Goal: Information Seeking & Learning: Check status

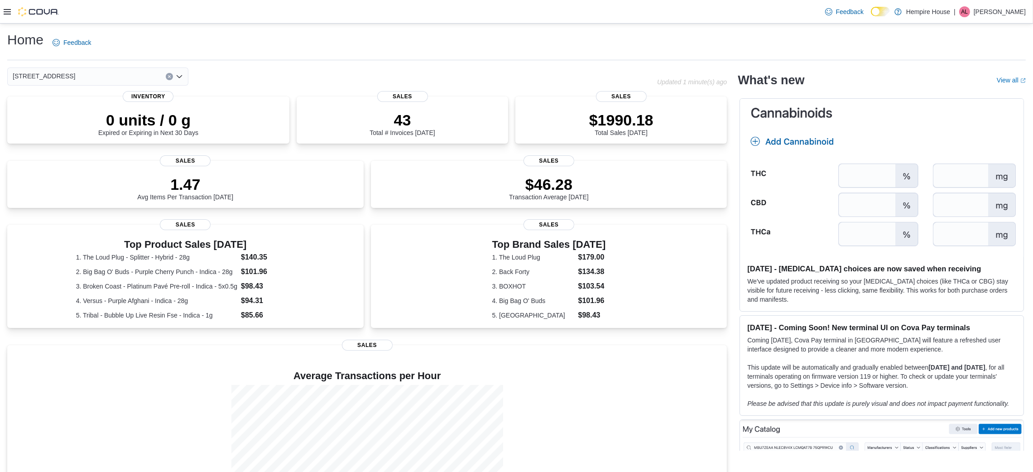
click at [1, 1] on div "Feedback Dark Mode Hempire House | AL [PERSON_NAME]" at bounding box center [516, 12] width 1033 height 24
click at [6, 12] on icon at bounding box center [7, 11] width 7 height 7
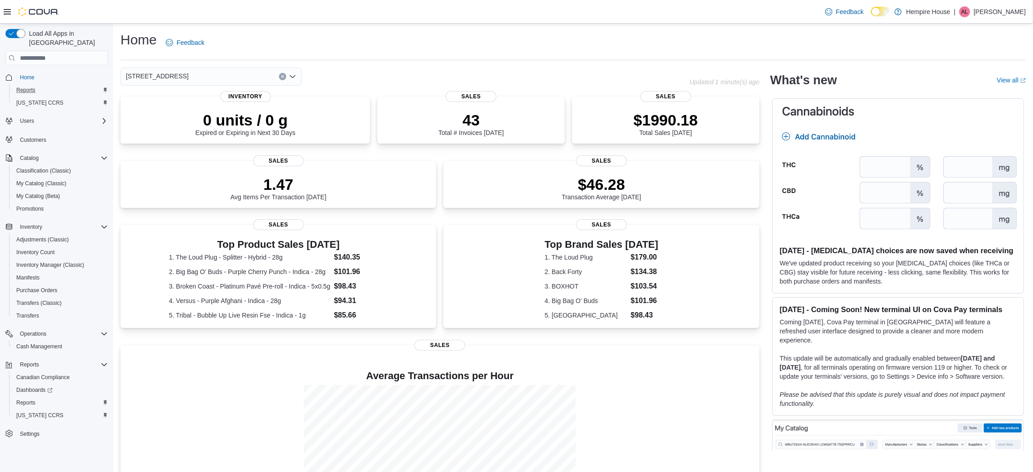
click at [48, 85] on div "Reports" at bounding box center [60, 90] width 95 height 11
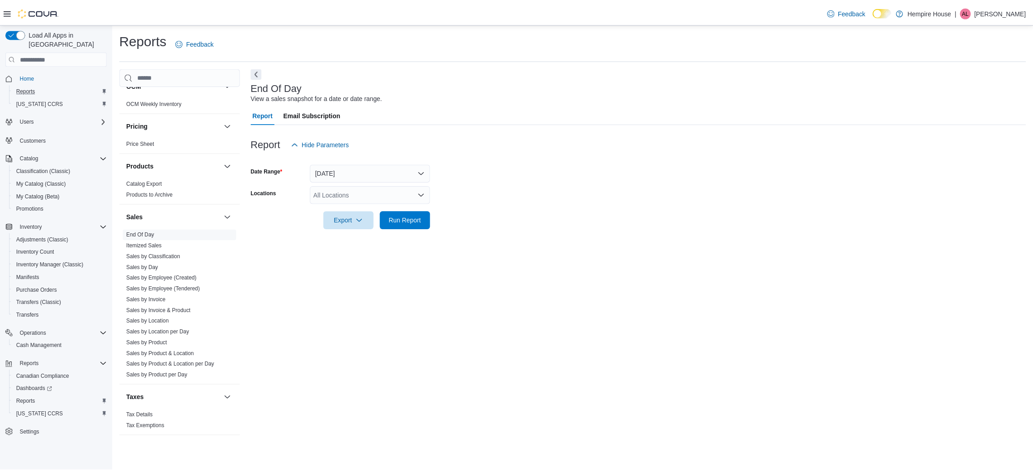
scroll to position [519, 0]
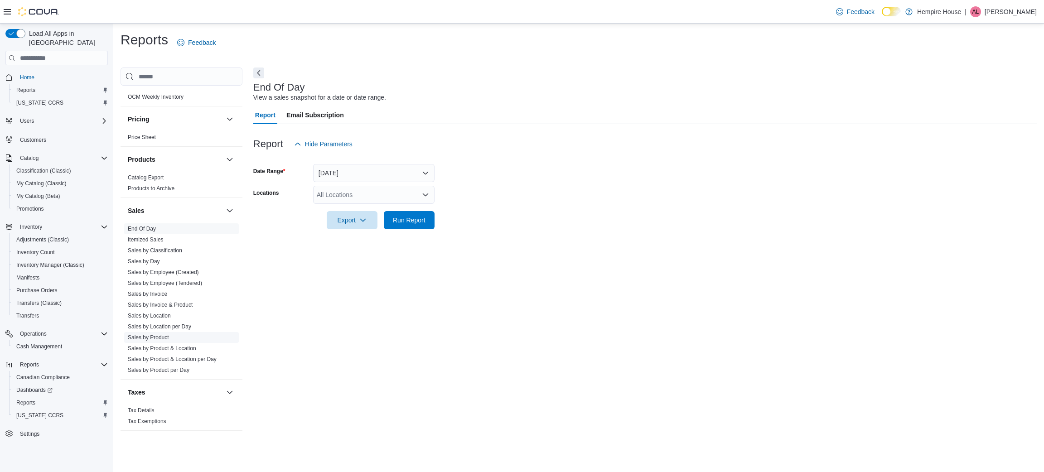
click at [164, 339] on link "Sales by Product" at bounding box center [148, 337] width 41 height 6
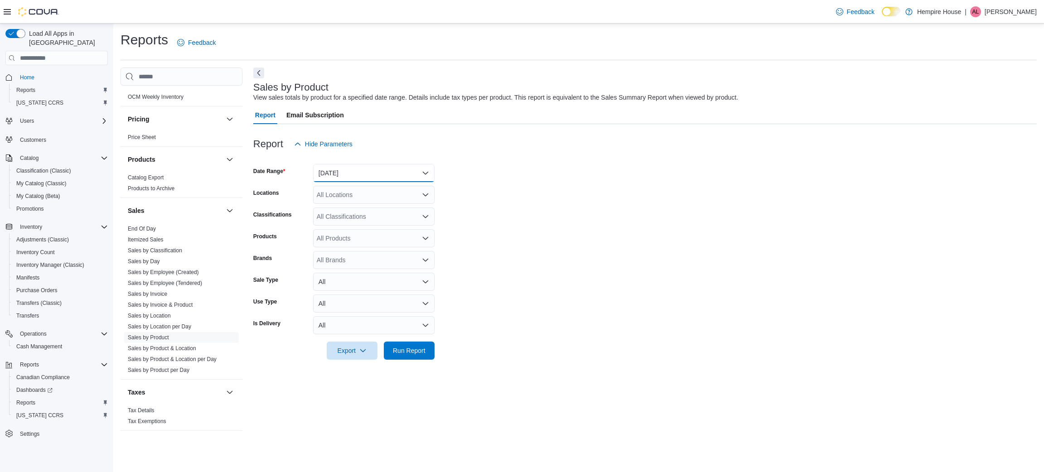
click at [335, 170] on button "[DATE]" at bounding box center [373, 173] width 121 height 18
click at [341, 245] on span "Last 7 Days" at bounding box center [378, 245] width 103 height 11
click at [426, 186] on div "All Locations" at bounding box center [373, 195] width 121 height 18
click at [380, 198] on div "All Locations Combo box. Selected. Combo box input. All Locations. Type some te…" at bounding box center [373, 195] width 121 height 18
click at [364, 224] on span "[STREET_ADDRESS]" at bounding box center [363, 223] width 63 height 9
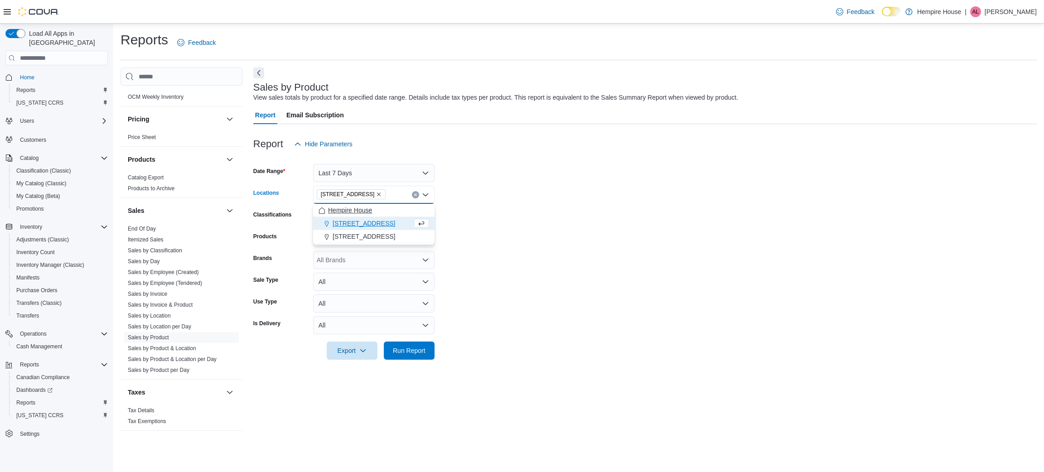
click at [416, 220] on button "[STREET_ADDRESS]" at bounding box center [373, 223] width 121 height 13
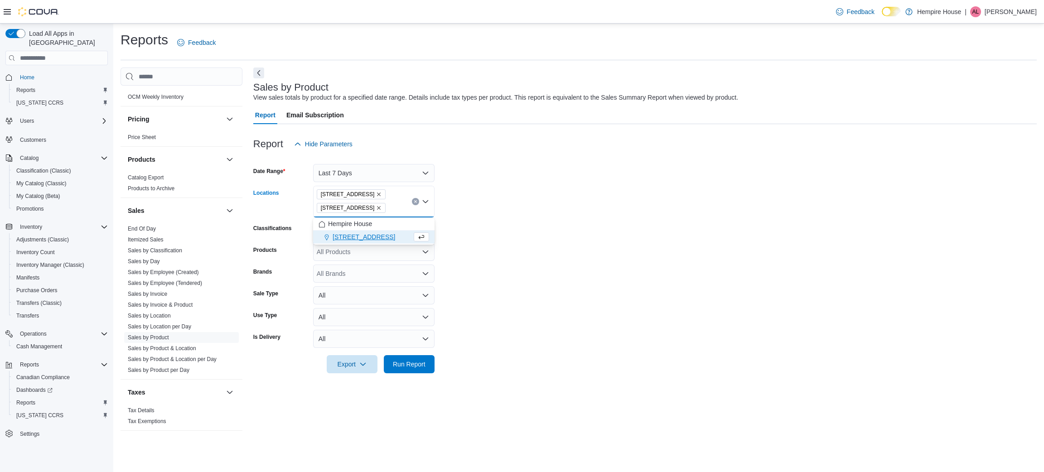
click at [376, 206] on icon "Remove 27 Main St South from selection in this group" at bounding box center [378, 207] width 5 height 5
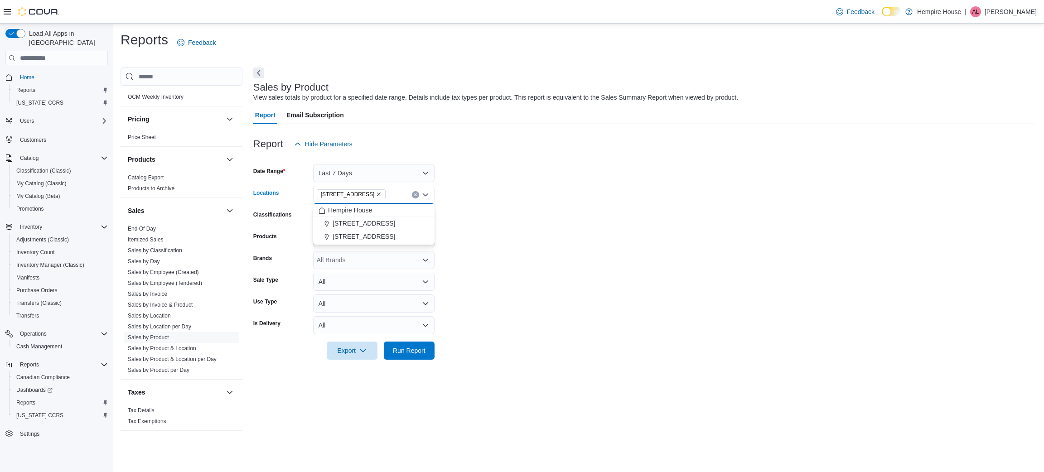
click at [470, 246] on form "Date Range Last 7 Days Locations [STREET_ADDRESS] Combo box. Selected. [STREET_…" at bounding box center [644, 256] width 783 height 207
click at [365, 219] on div "All Classifications" at bounding box center [373, 216] width 121 height 18
type input "*"
type input "*******"
click at [347, 250] on div "Graphic Tee's" at bounding box center [373, 253] width 111 height 9
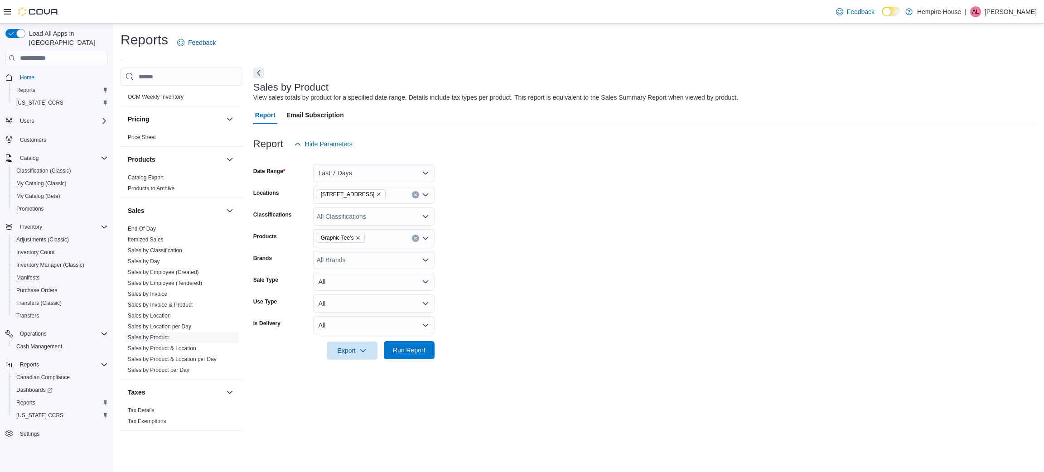
click at [417, 352] on span "Run Report" at bounding box center [409, 350] width 33 height 9
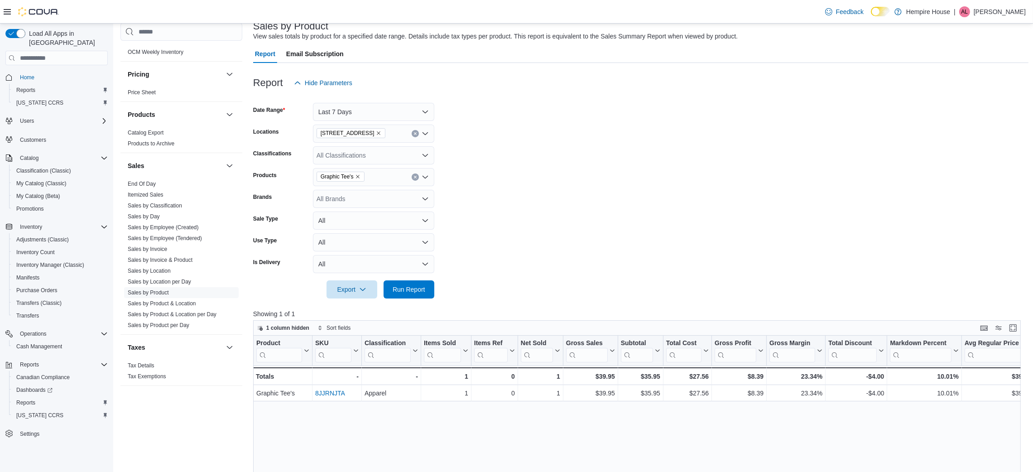
scroll to position [99, 0]
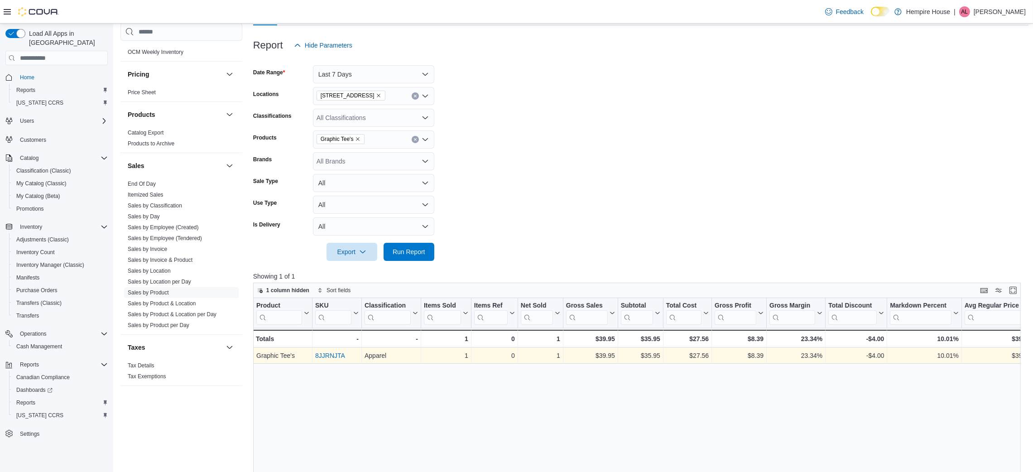
click at [333, 357] on link "8JJRNJTA" at bounding box center [330, 355] width 30 height 7
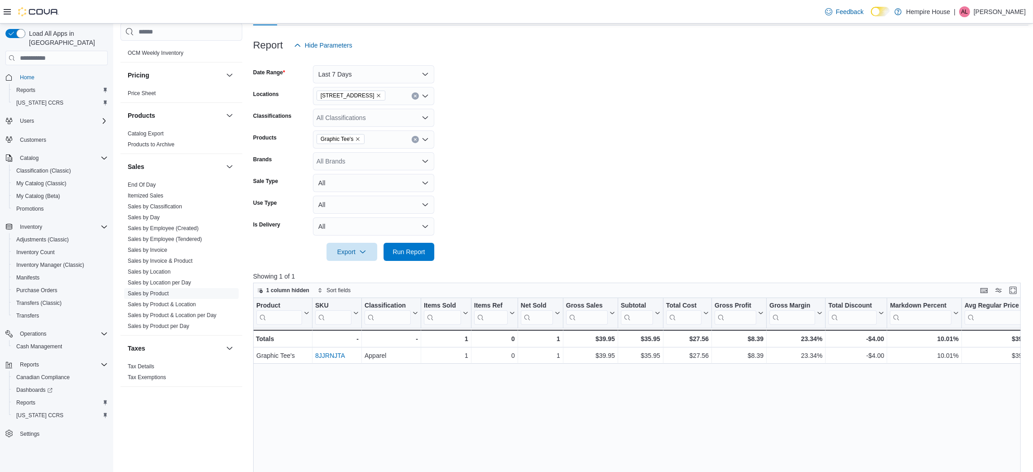
scroll to position [519, 0]
click at [148, 182] on link "End Of Day" at bounding box center [142, 184] width 28 height 6
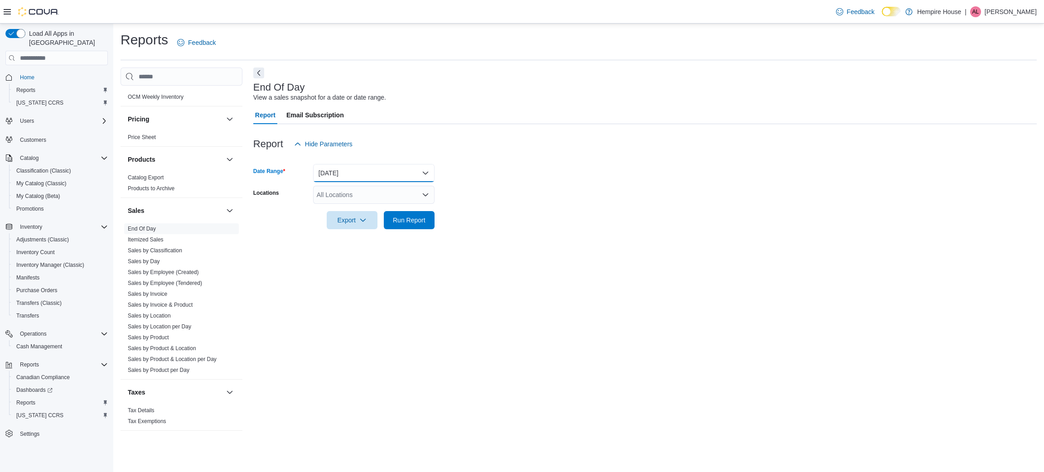
click at [343, 176] on button "[DATE]" at bounding box center [373, 173] width 121 height 18
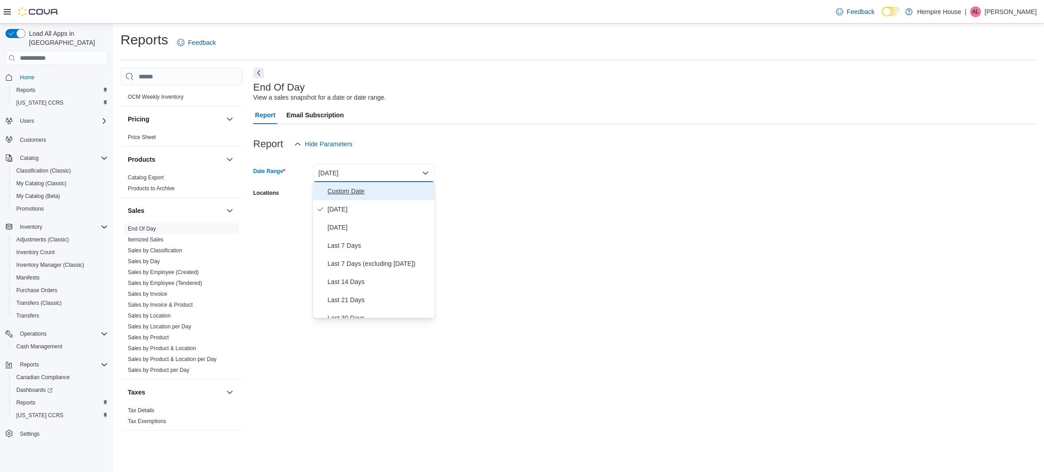
click at [403, 192] on span "Custom Date" at bounding box center [378, 191] width 103 height 11
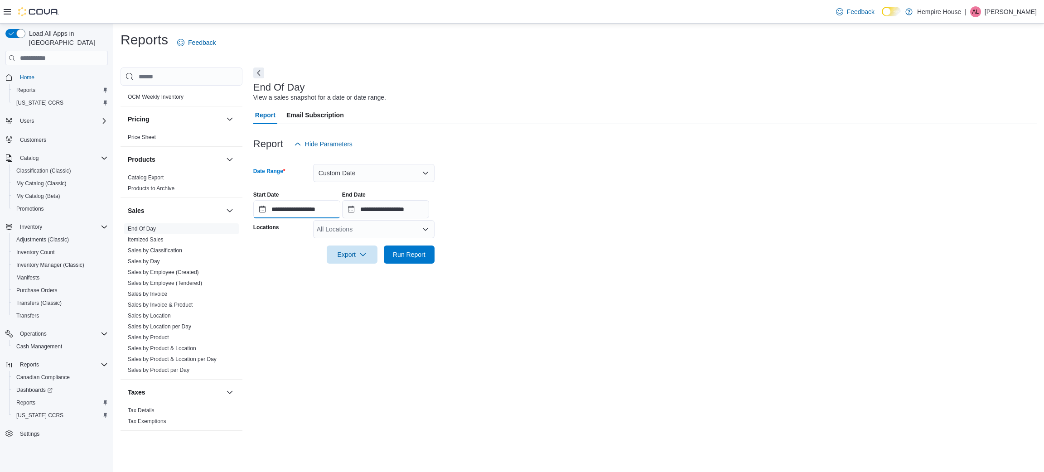
click at [321, 209] on input "**********" at bounding box center [296, 209] width 87 height 18
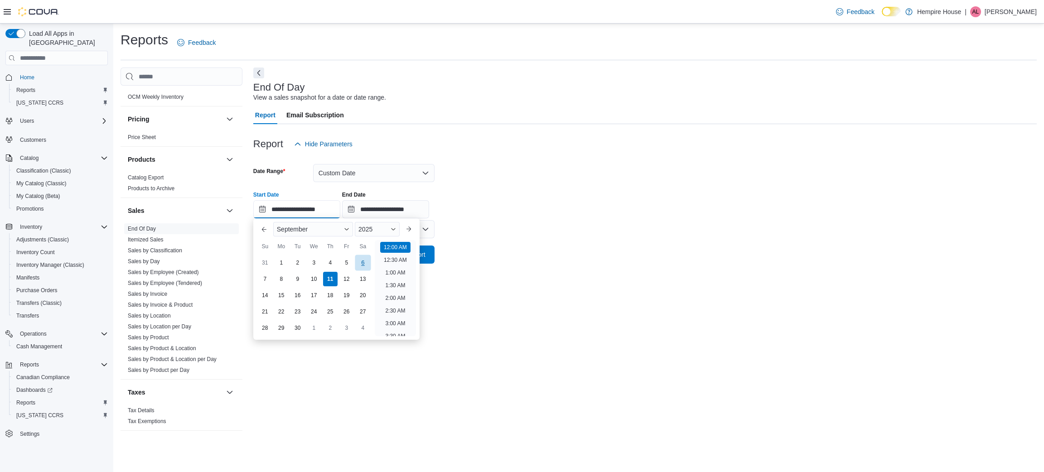
scroll to position [28, 0]
click at [352, 259] on div "5" at bounding box center [346, 263] width 16 height 16
type input "**********"
click at [375, 212] on input "**********" at bounding box center [385, 209] width 87 height 18
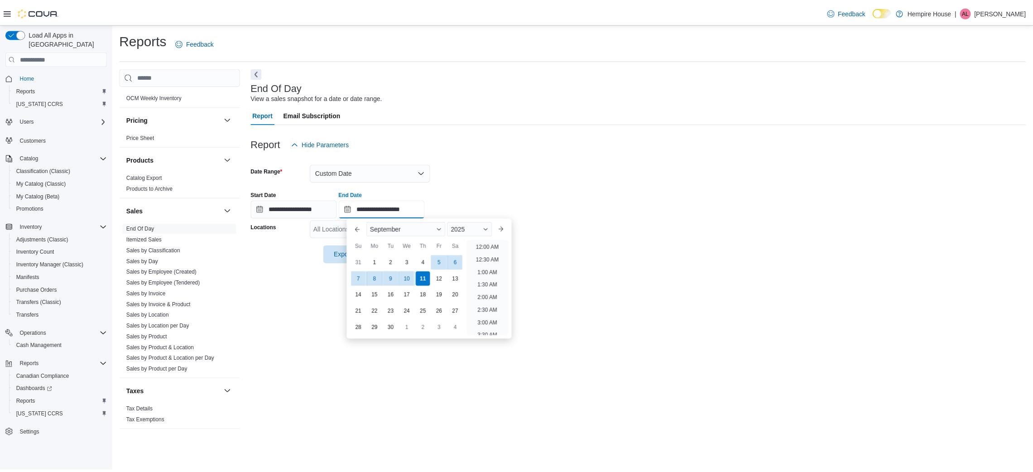
scroll to position [514, 0]
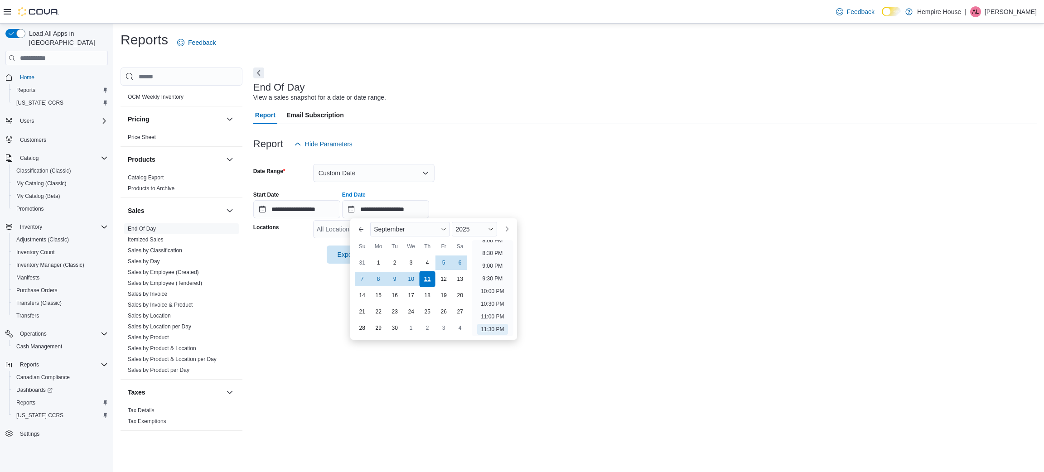
click at [432, 284] on div "11" at bounding box center [427, 279] width 16 height 16
click at [640, 271] on div at bounding box center [644, 269] width 783 height 11
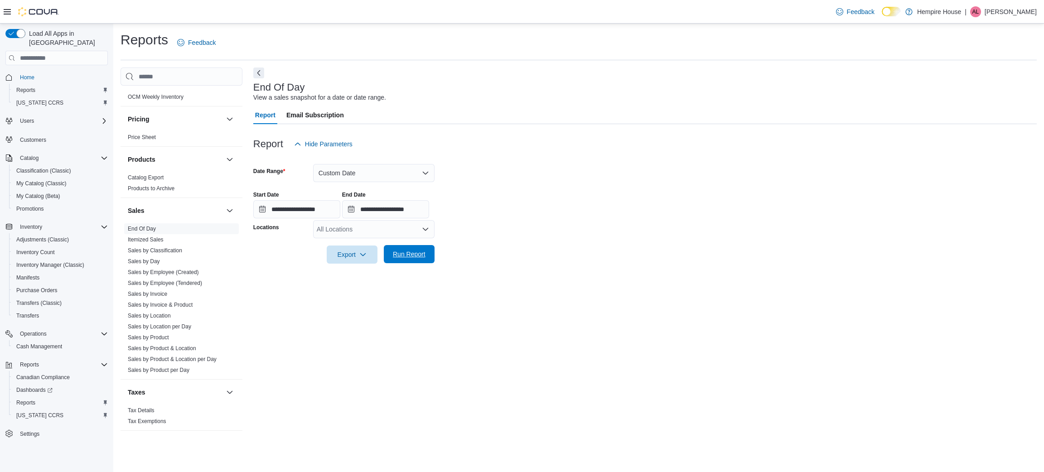
click at [409, 254] on span "Run Report" at bounding box center [409, 254] width 33 height 9
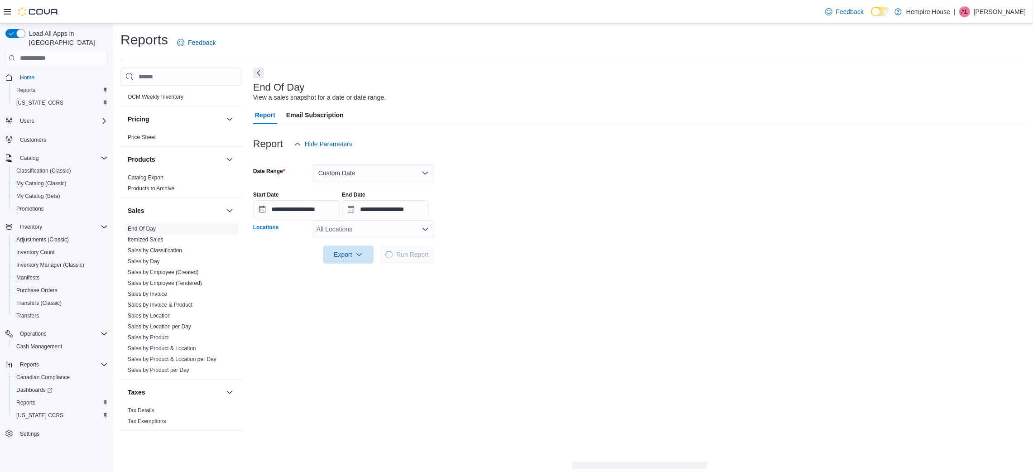
click at [344, 232] on div "All Locations" at bounding box center [373, 229] width 121 height 18
click at [350, 255] on span "[STREET_ADDRESS]" at bounding box center [363, 257] width 63 height 9
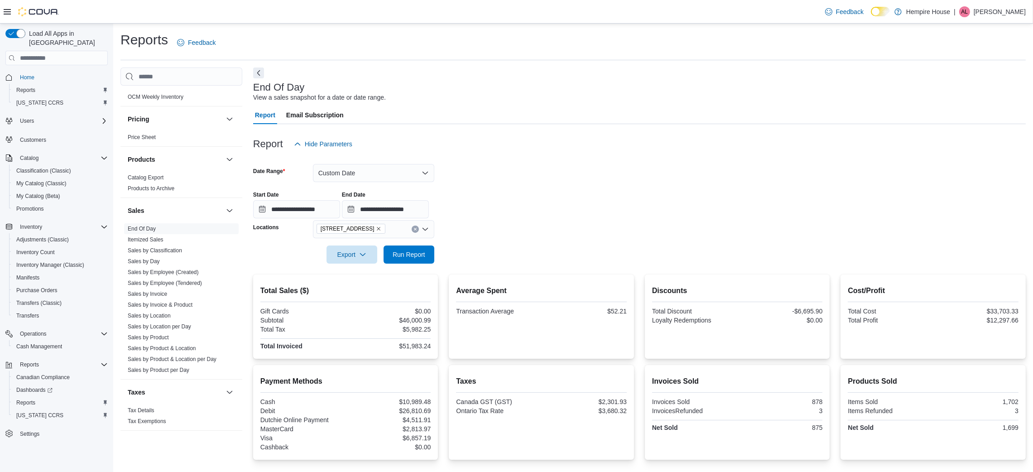
click at [501, 255] on form "**********" at bounding box center [639, 208] width 773 height 111
click at [404, 250] on span "Run Report" at bounding box center [409, 254] width 40 height 18
